Goal: Communication & Community: Answer question/provide support

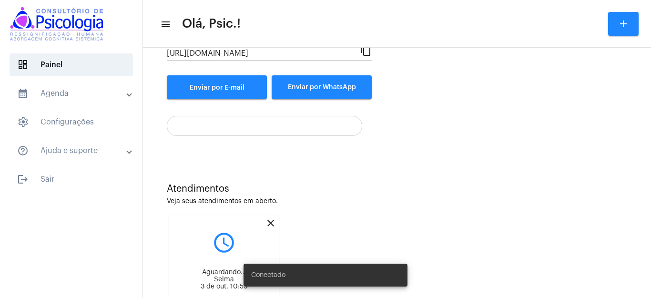
scroll to position [181, 0]
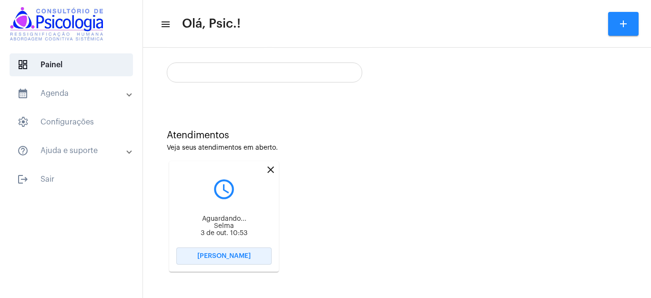
click at [226, 255] on span "[PERSON_NAME]" at bounding box center [223, 255] width 53 height 7
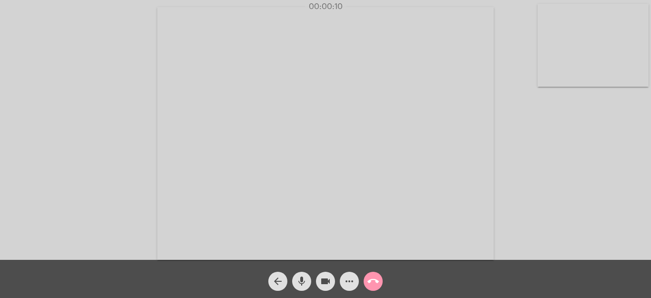
click at [467, 275] on div "arrow_back mic videocam more_horiz call_end" at bounding box center [325, 279] width 651 height 38
click at [347, 281] on mat-icon "more_horiz" at bounding box center [348, 280] width 11 height 11
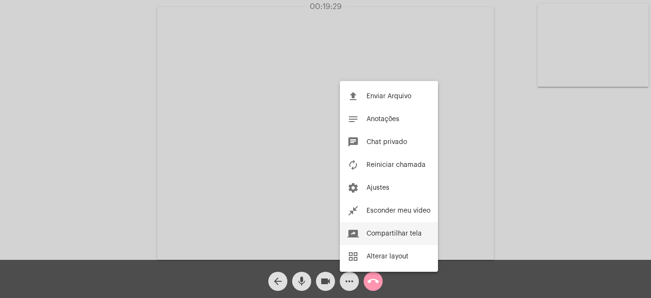
click at [383, 231] on span "Compartilhar tela" at bounding box center [393, 233] width 55 height 7
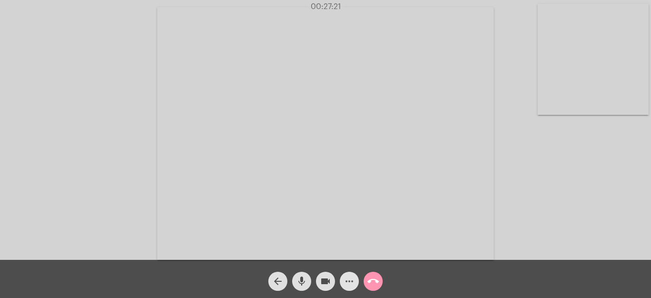
click at [352, 282] on mat-icon "more_horiz" at bounding box center [348, 280] width 11 height 11
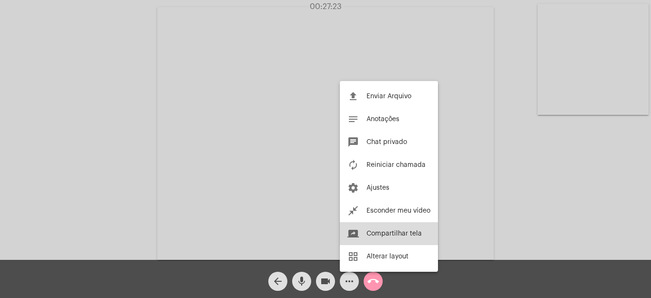
click at [385, 231] on span "Compartilhar tela" at bounding box center [393, 233] width 55 height 7
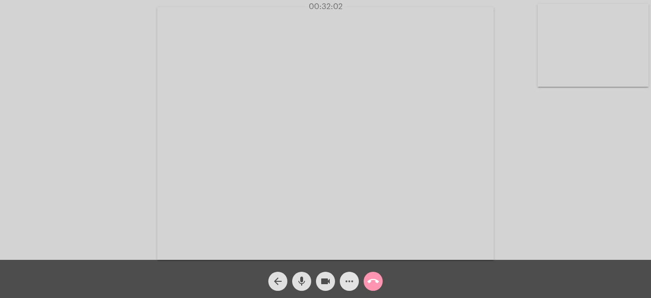
click at [346, 281] on mat-icon "more_horiz" at bounding box center [348, 280] width 11 height 11
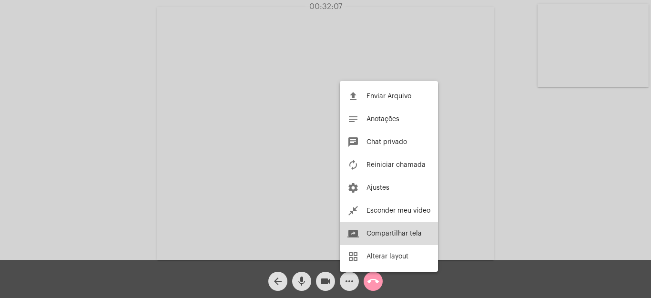
click at [402, 231] on span "Compartilhar tela" at bounding box center [393, 233] width 55 height 7
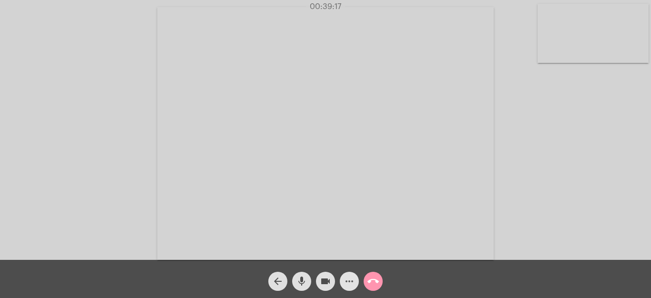
click at [351, 280] on mat-icon "more_horiz" at bounding box center [348, 280] width 11 height 11
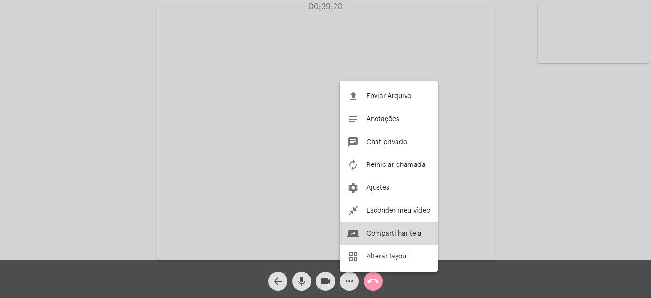
click at [385, 231] on span "Compartilhar tela" at bounding box center [393, 233] width 55 height 7
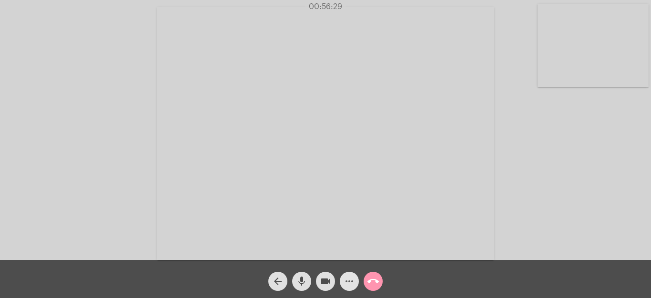
click at [349, 280] on mat-icon "more_horiz" at bounding box center [348, 280] width 11 height 11
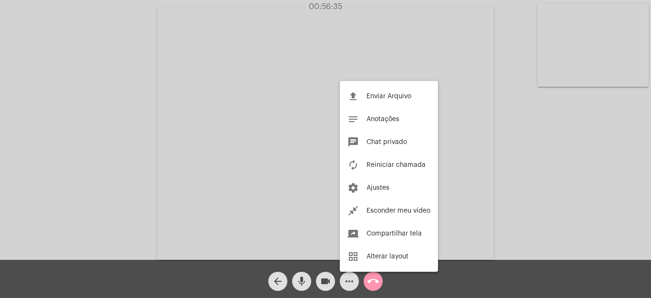
click at [528, 185] on div at bounding box center [325, 149] width 651 height 298
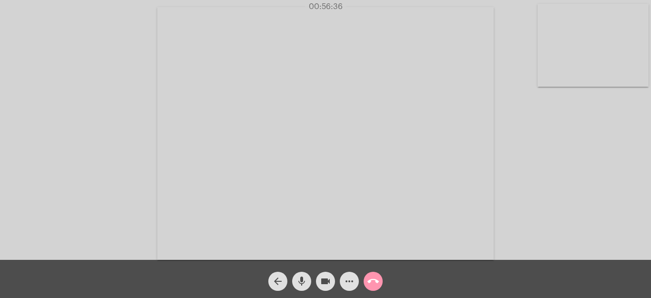
click at [444, 184] on video at bounding box center [325, 133] width 336 height 252
click at [372, 277] on mat-icon "call_end" at bounding box center [372, 280] width 11 height 11
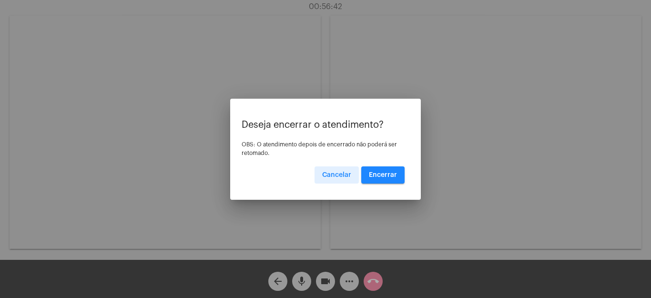
click at [389, 173] on span "Encerrar" at bounding box center [383, 174] width 28 height 7
